Goal: Register for event/course

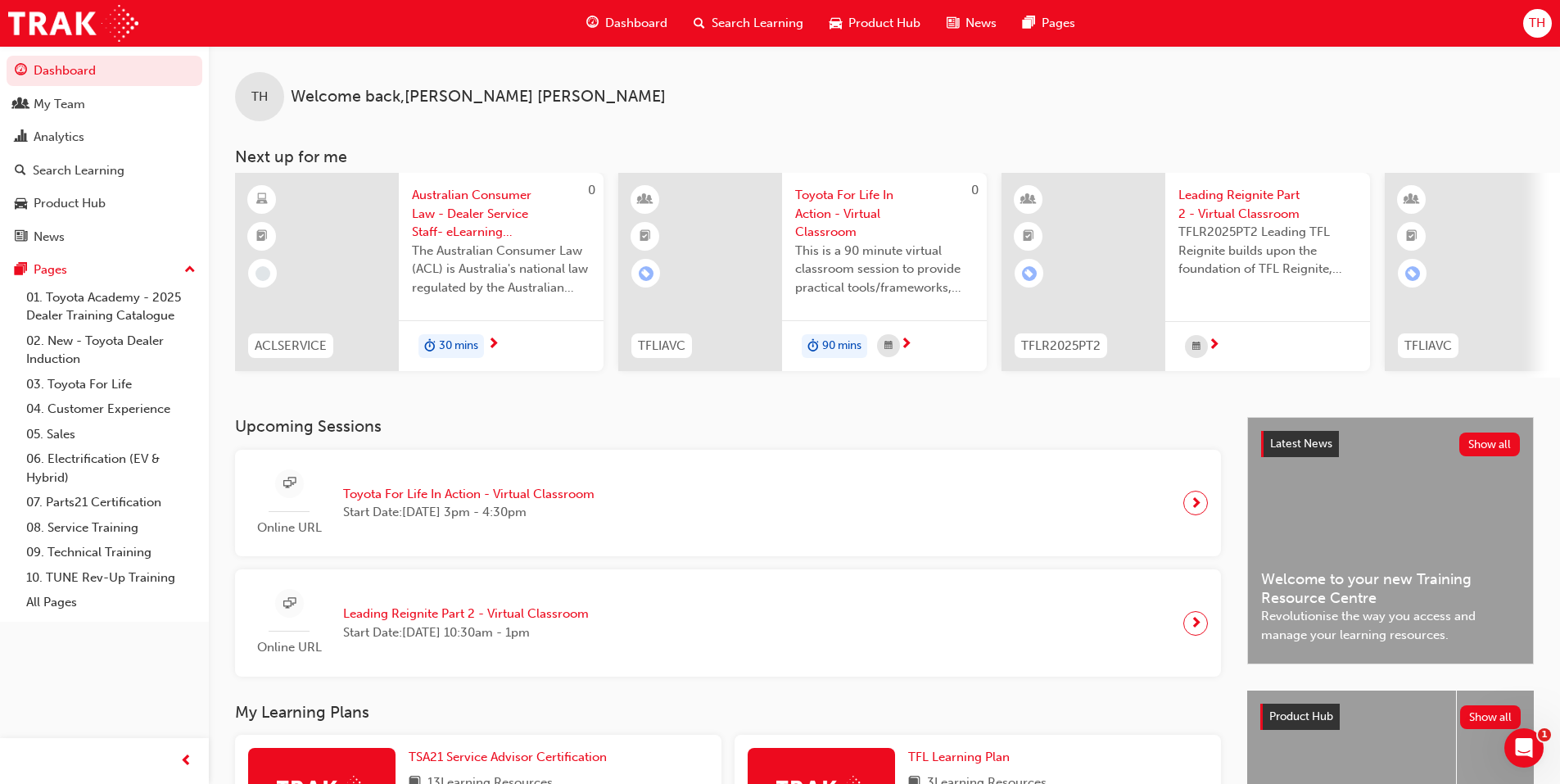
click at [723, 20] on span "Search Learning" at bounding box center [757, 23] width 91 height 18
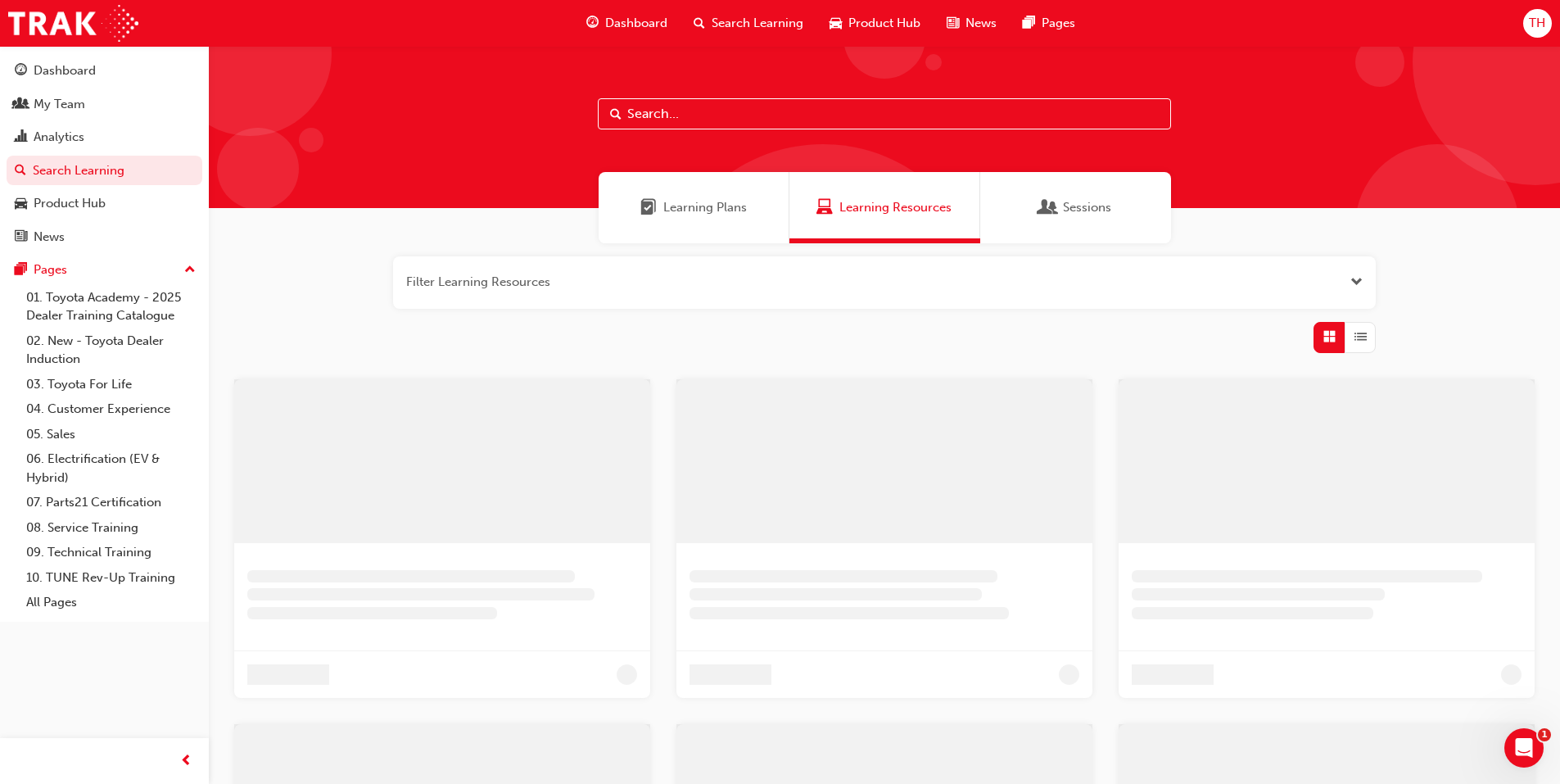
click at [684, 109] on input "text" at bounding box center [885, 113] width 574 height 31
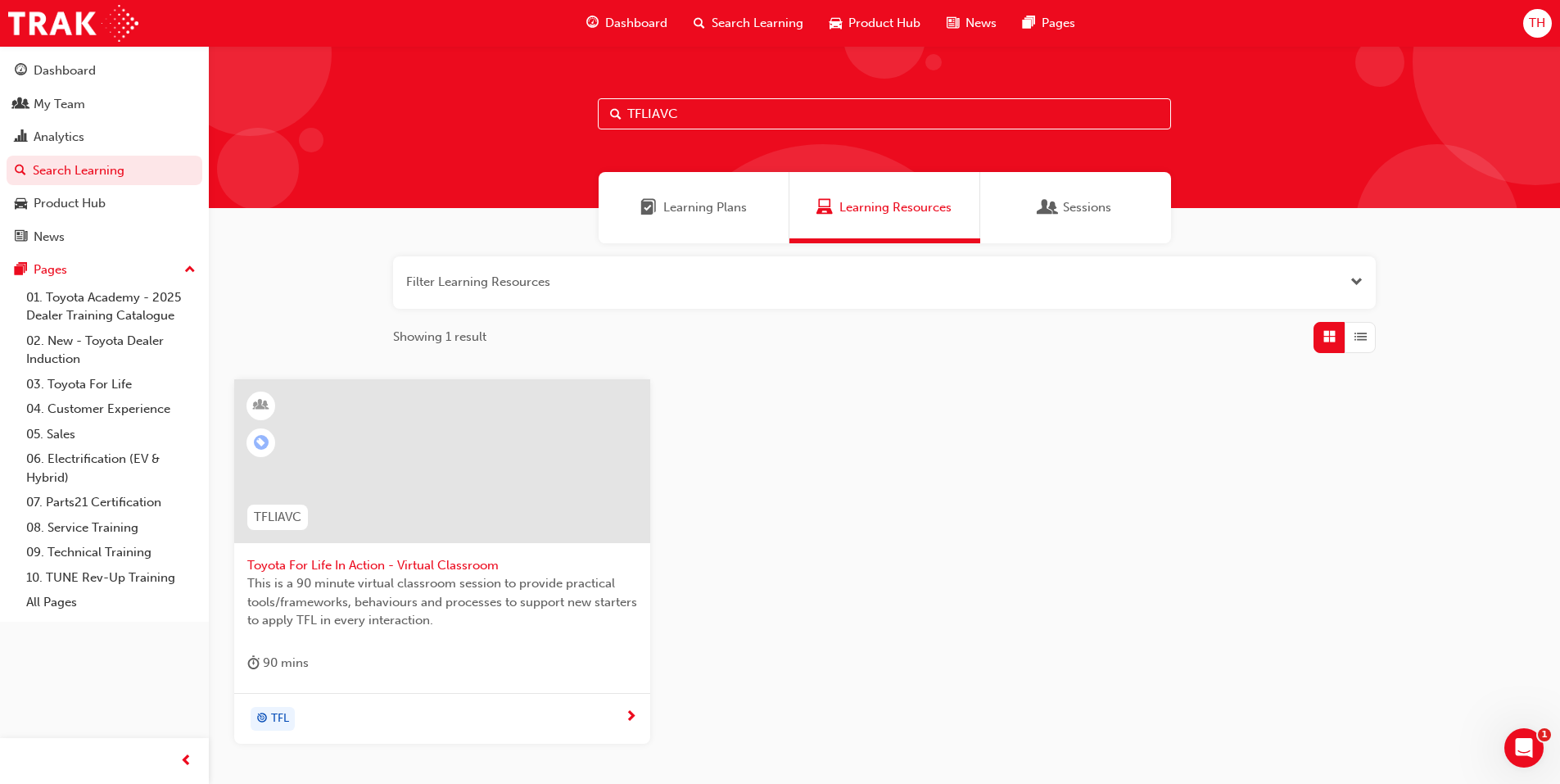
type input "TFLIAVC"
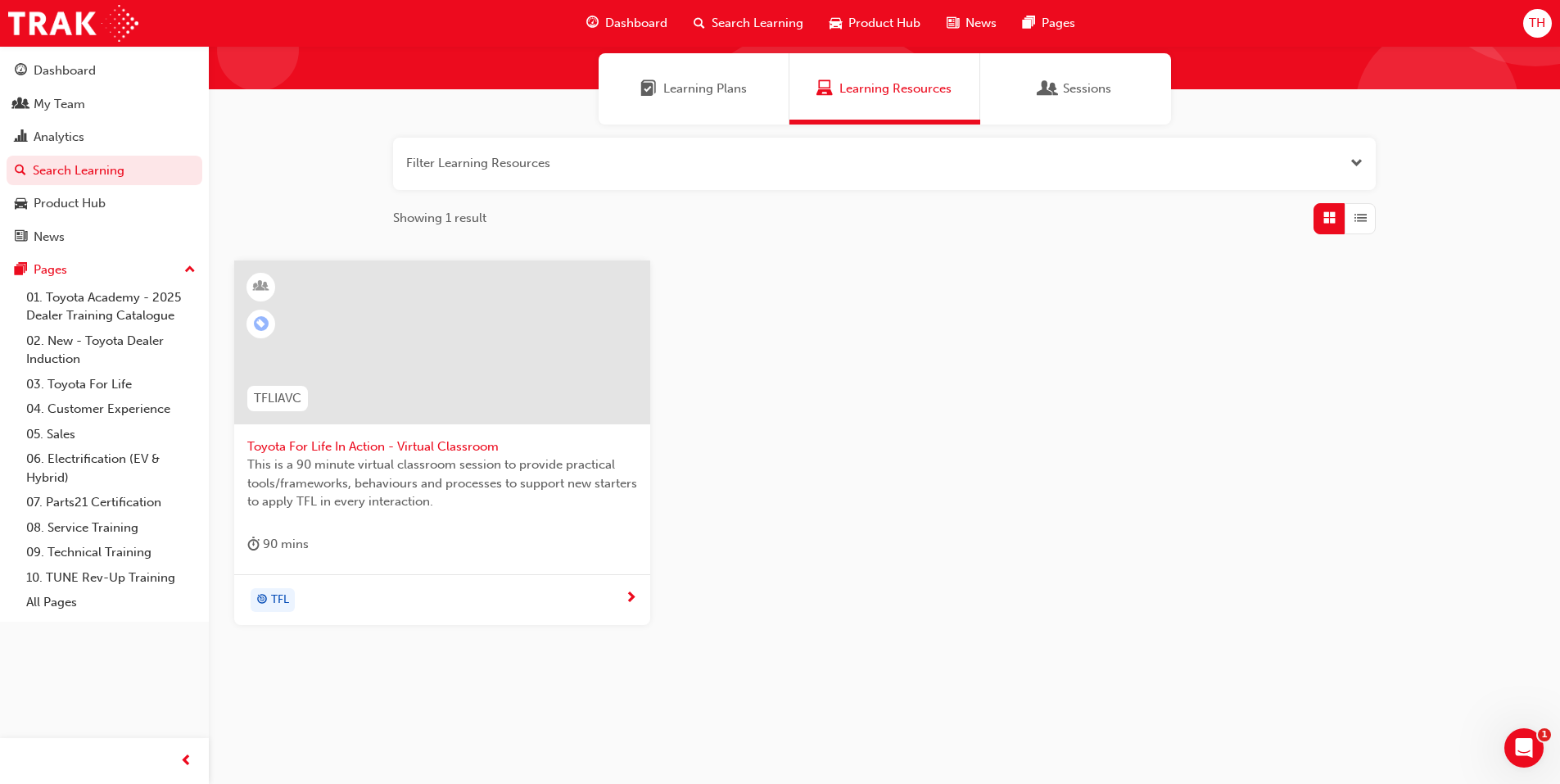
click at [289, 596] on span "TFL" at bounding box center [279, 600] width 18 height 18
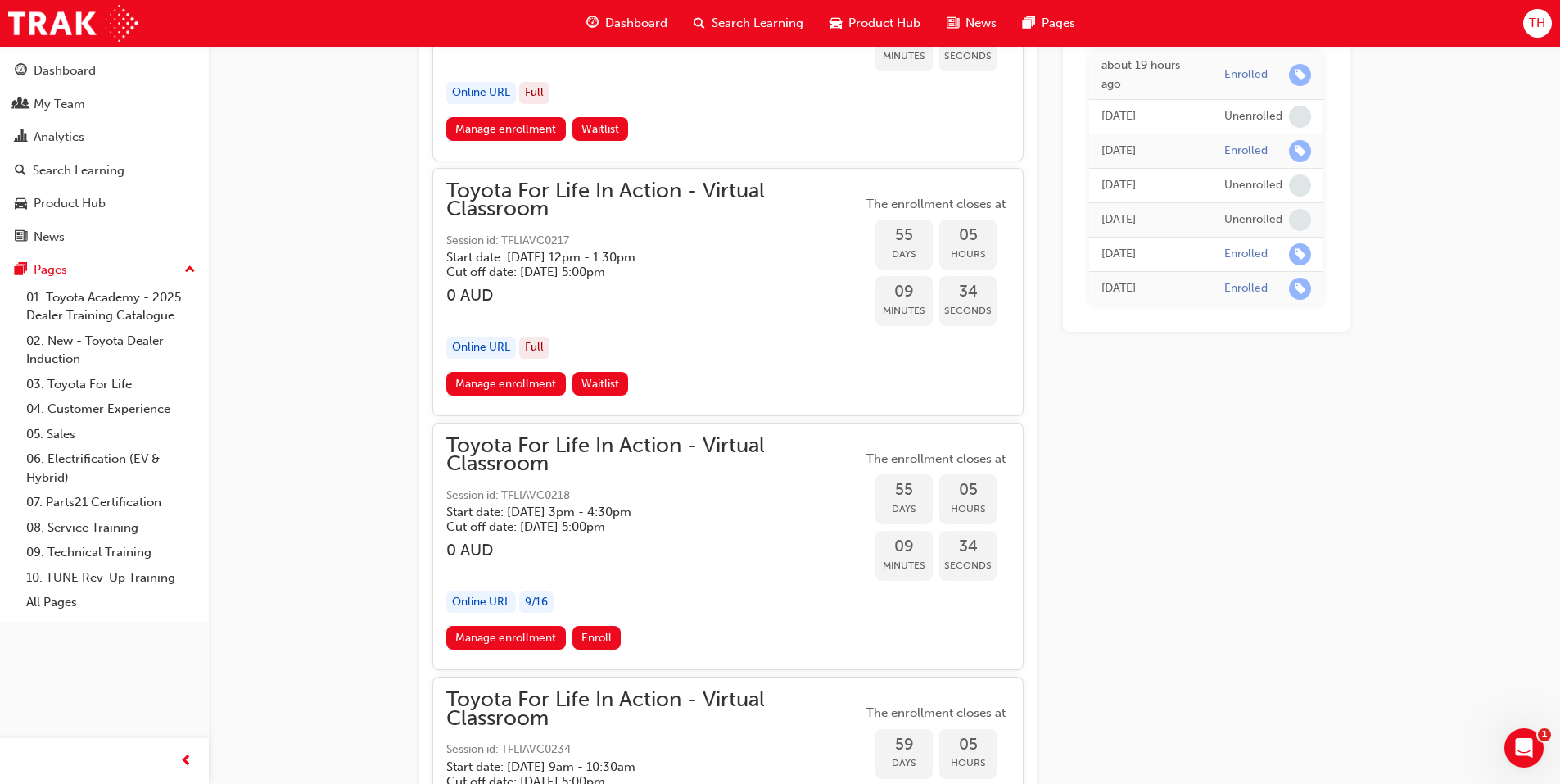
scroll to position [18371, 0]
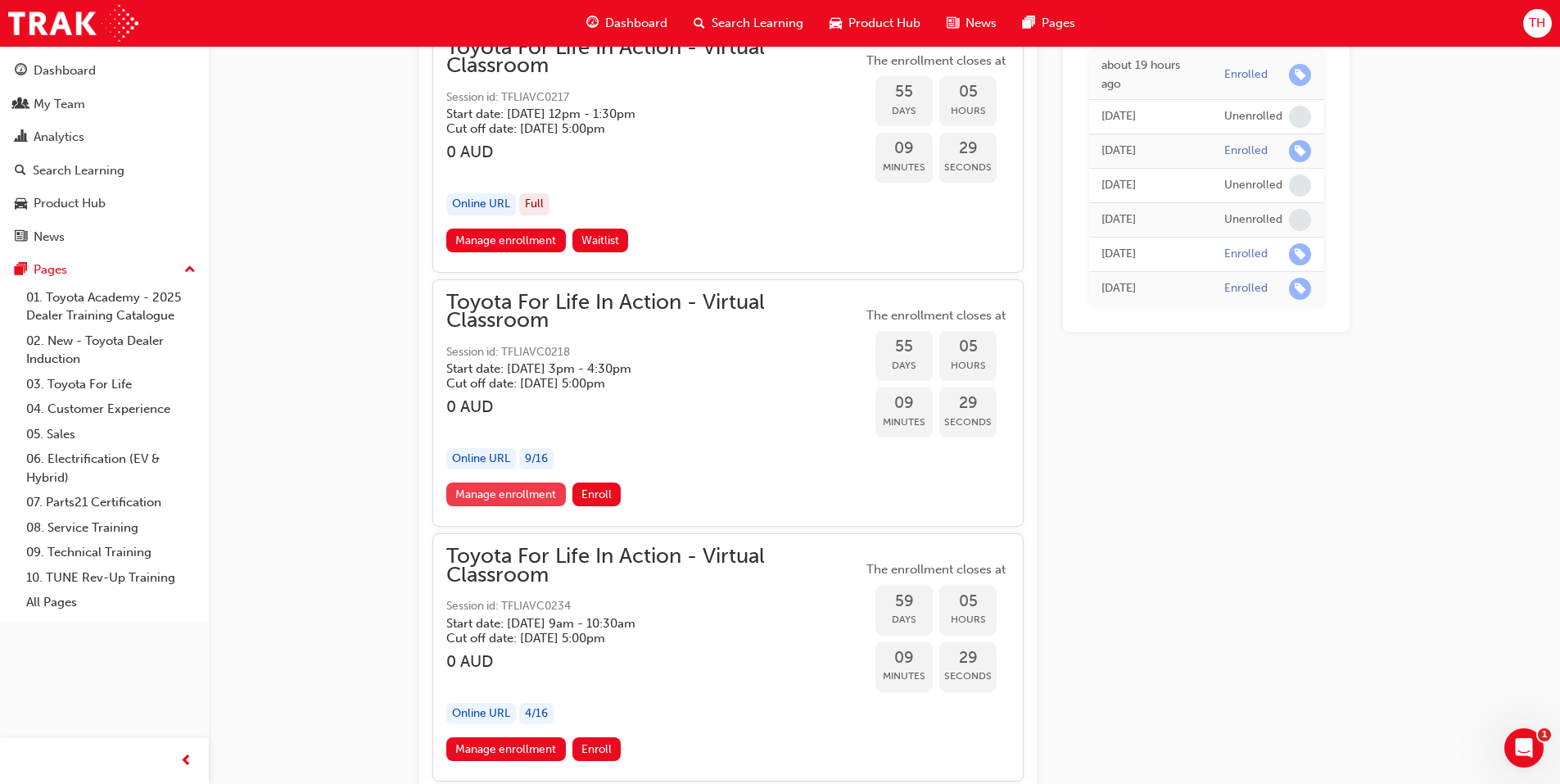
click at [511, 495] on link "Manage enrollment" at bounding box center [506, 494] width 120 height 23
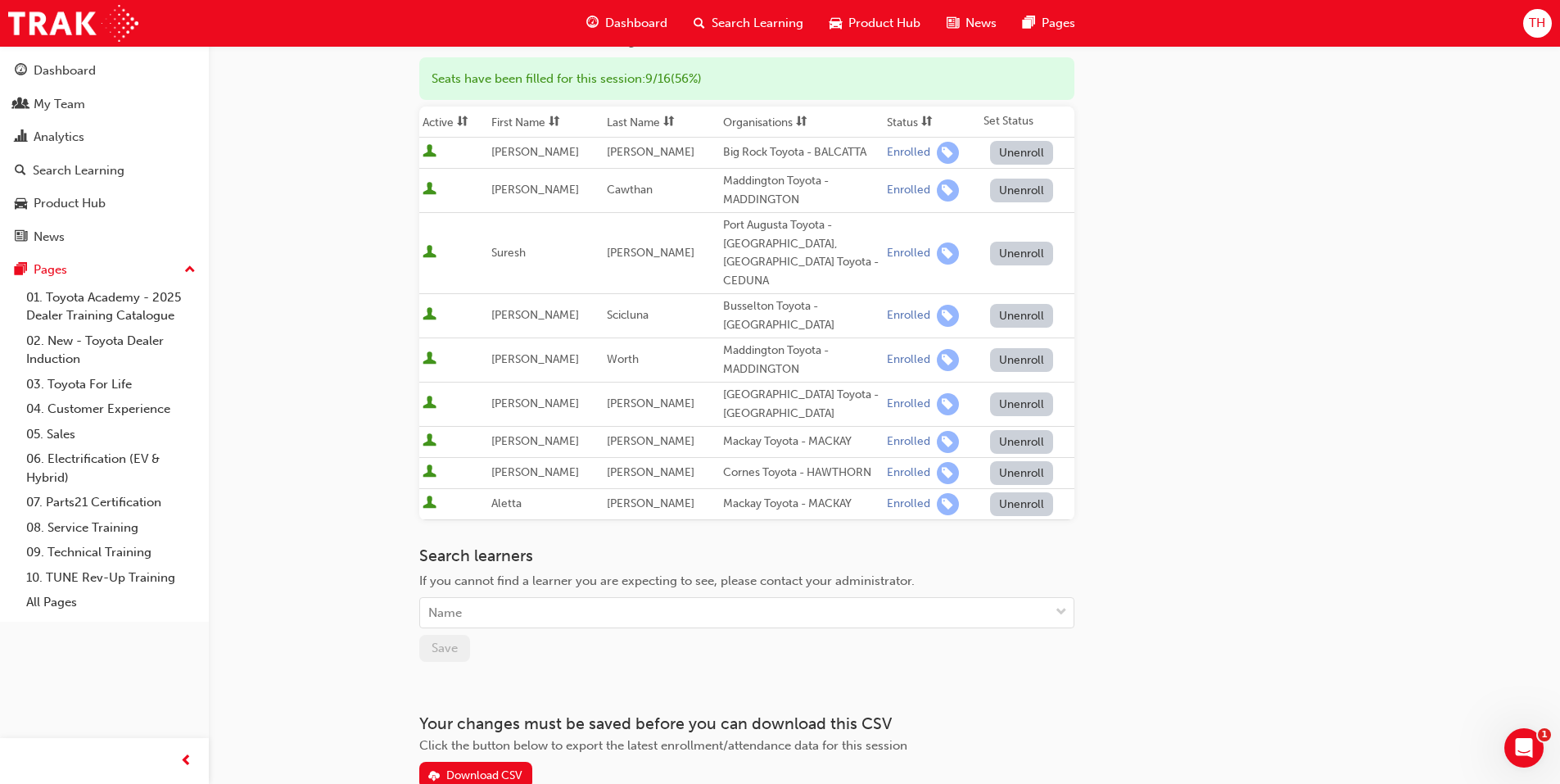
scroll to position [284, 0]
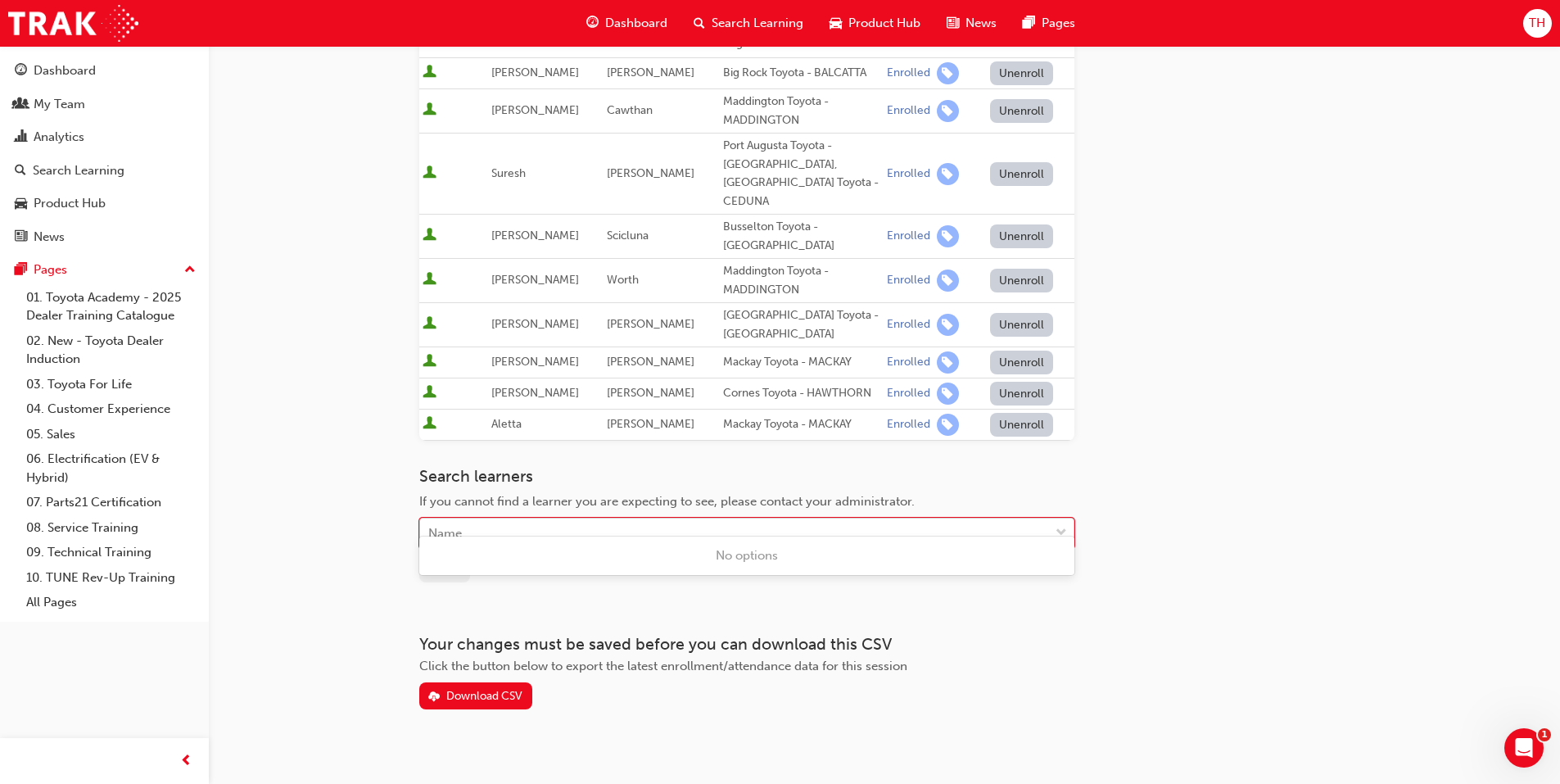
click at [521, 519] on div "Name" at bounding box center [735, 533] width 629 height 29
type input "Lachlan Bull"
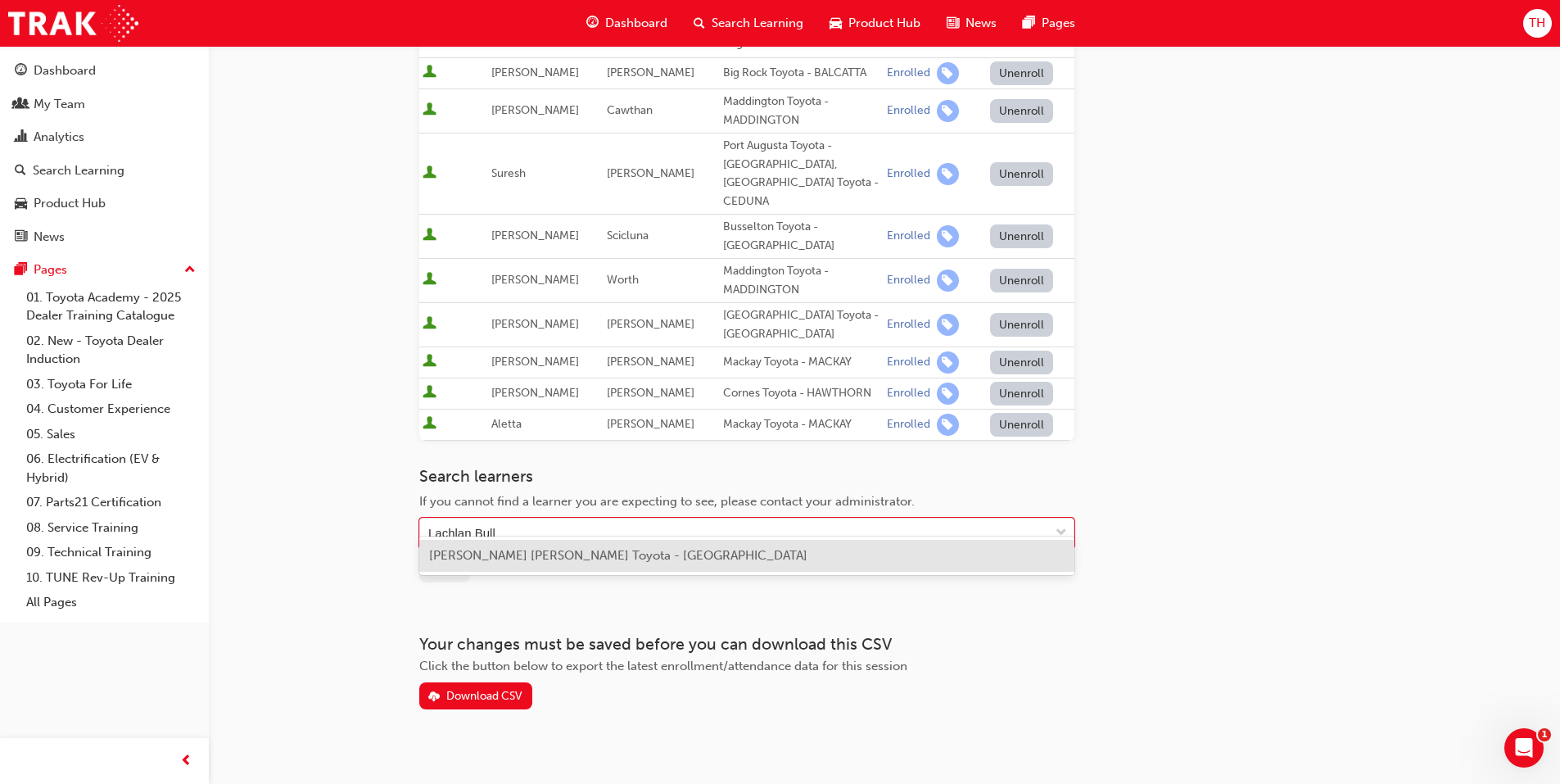
click at [476, 554] on span "[PERSON_NAME] [PERSON_NAME] Toyota - [GEOGRAPHIC_DATA]" at bounding box center [618, 555] width 378 height 15
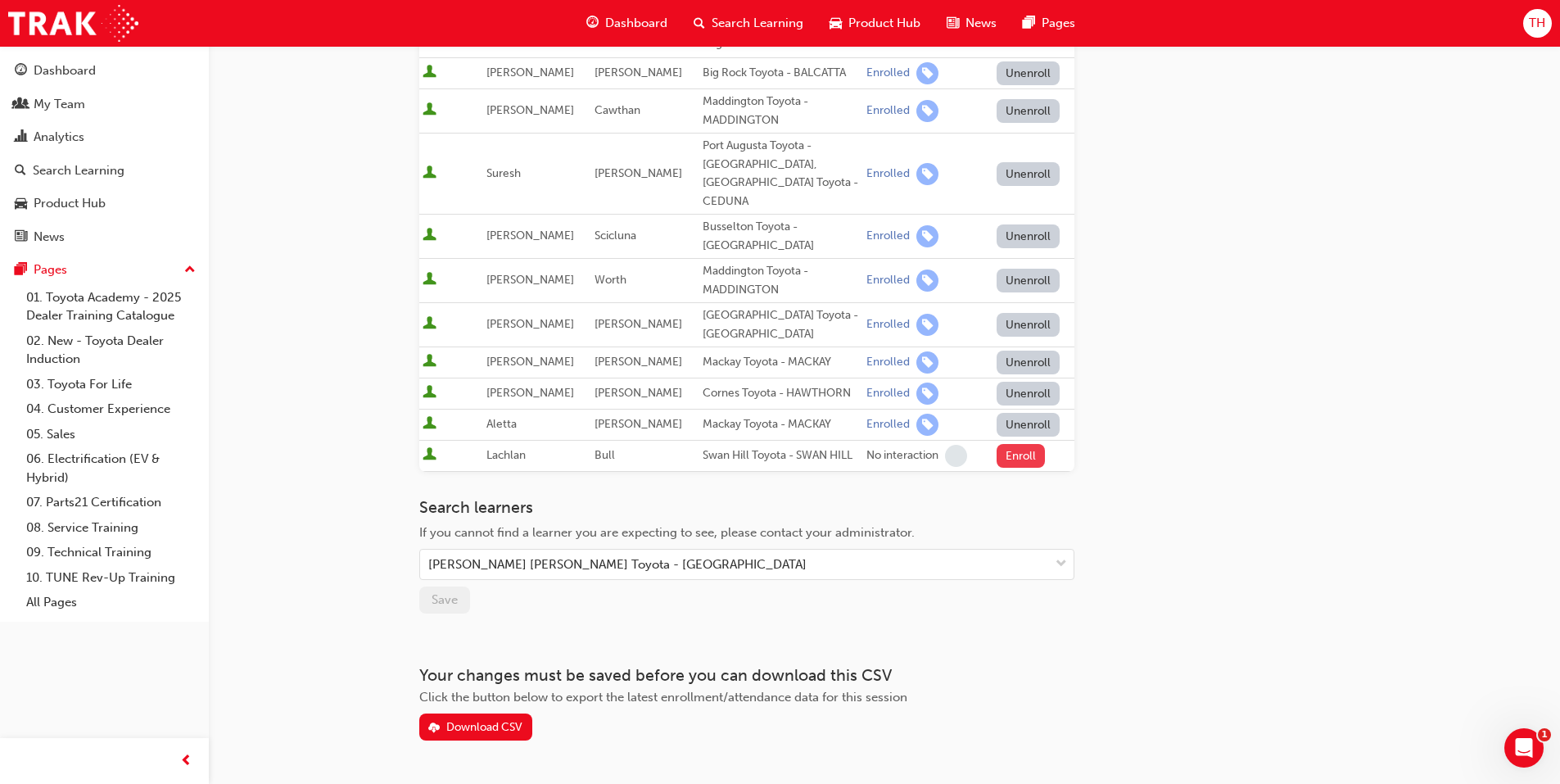
click at [1017, 444] on button "Enroll" at bounding box center [1022, 455] width 49 height 23
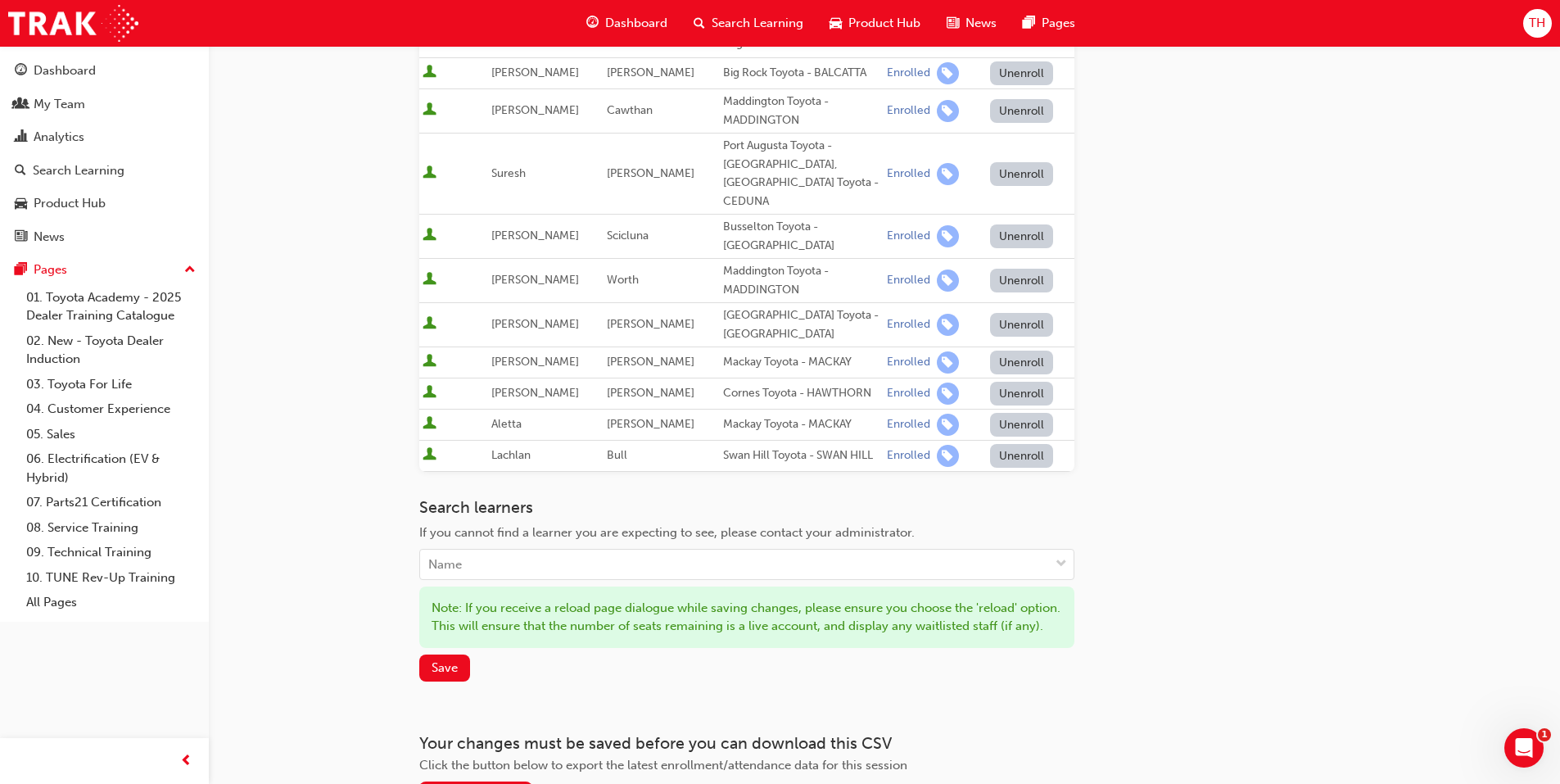
scroll to position [0, 0]
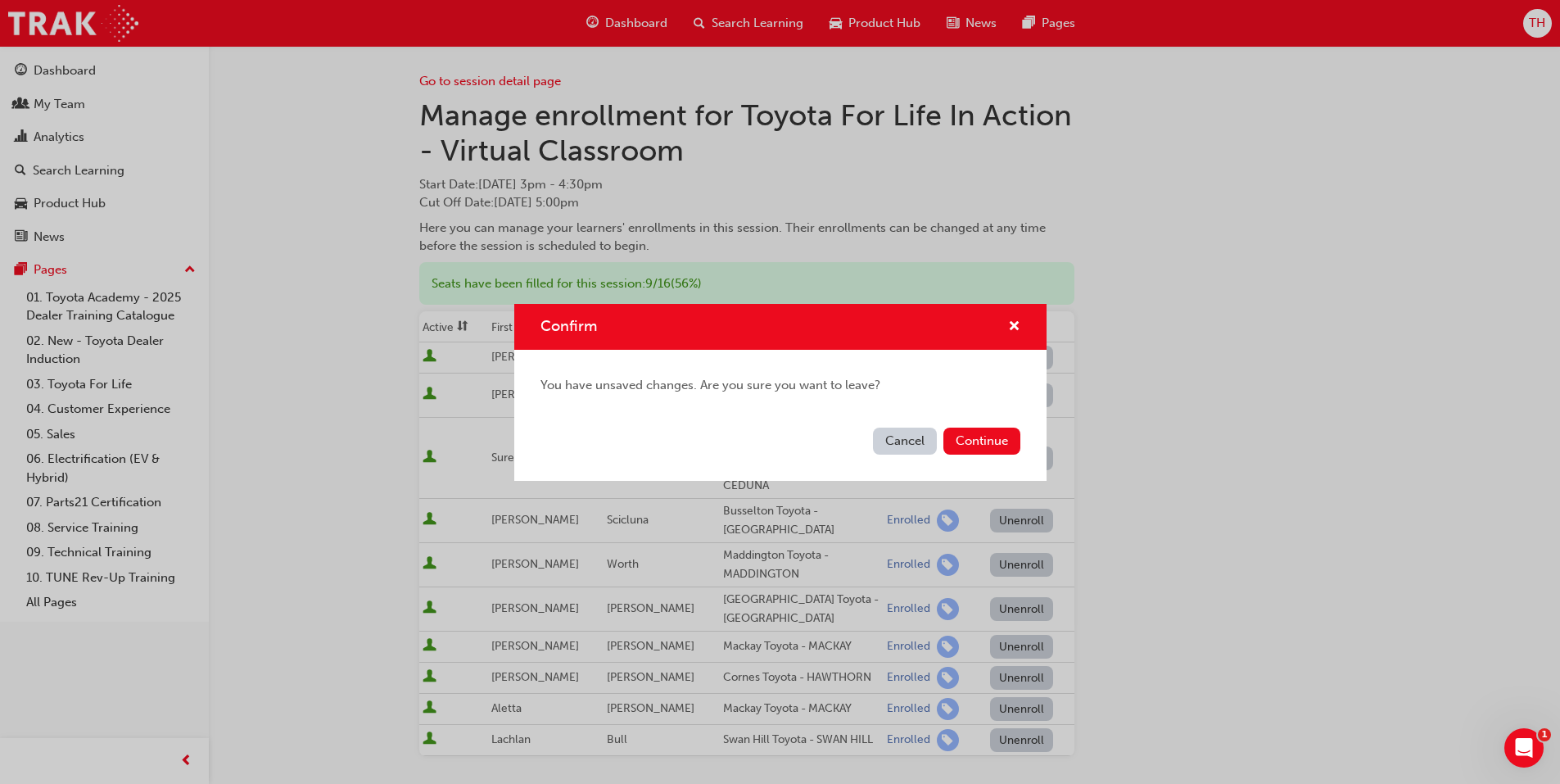
click at [903, 437] on button "Cancel" at bounding box center [905, 441] width 64 height 27
